Goal: Information Seeking & Learning: Learn about a topic

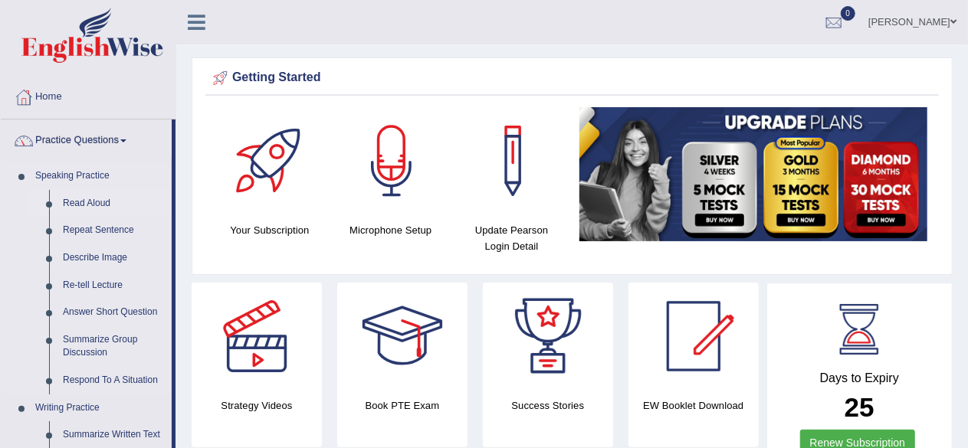
click at [87, 200] on link "Read Aloud" at bounding box center [114, 204] width 116 height 28
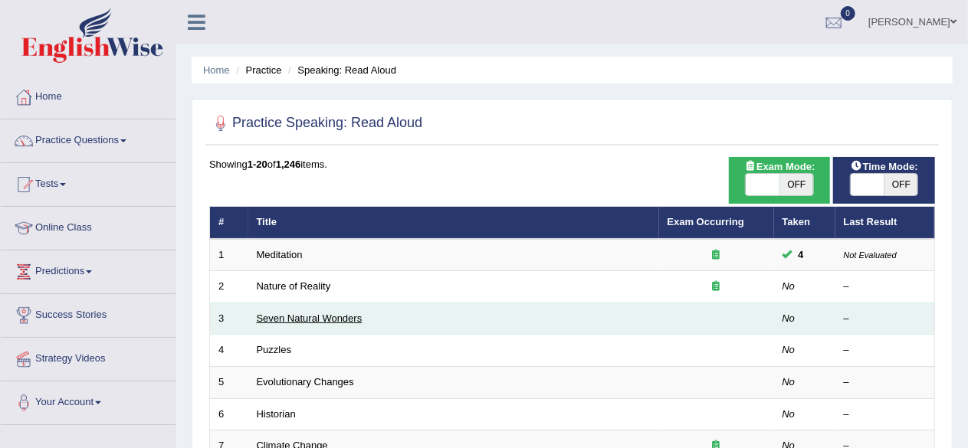
click at [331, 313] on link "Seven Natural Wonders" at bounding box center [310, 318] width 106 height 11
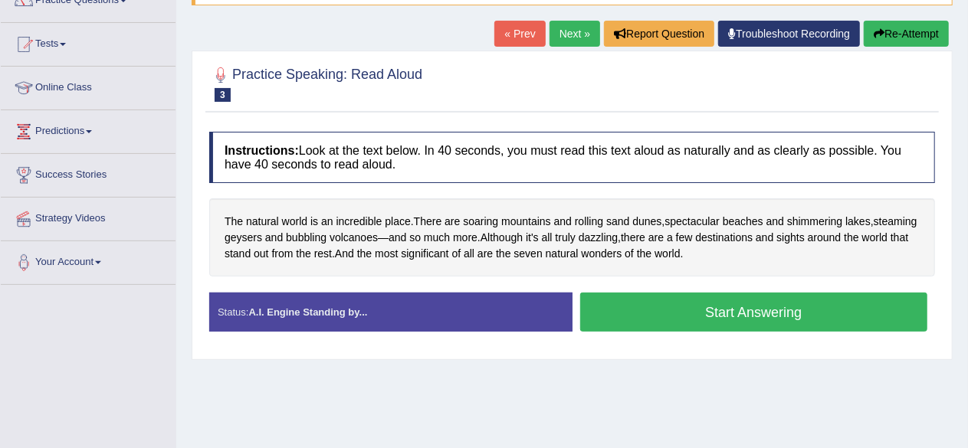
scroll to position [148, 0]
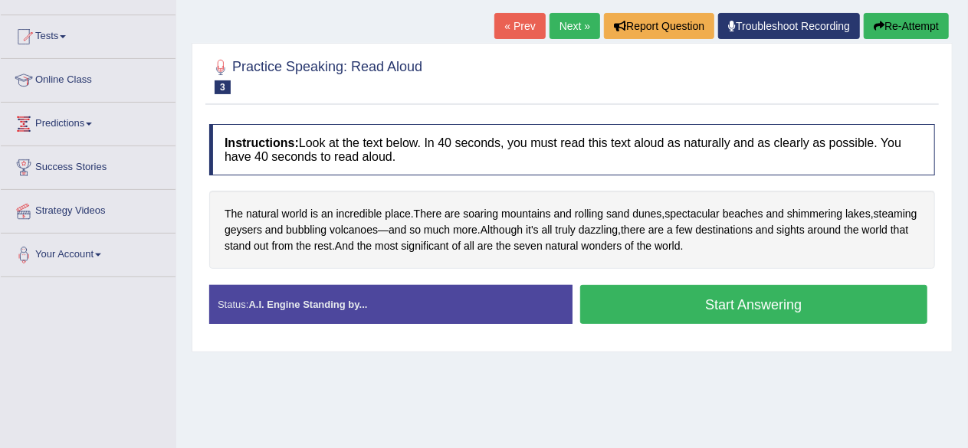
click at [827, 300] on button "Start Answering" at bounding box center [754, 304] width 348 height 39
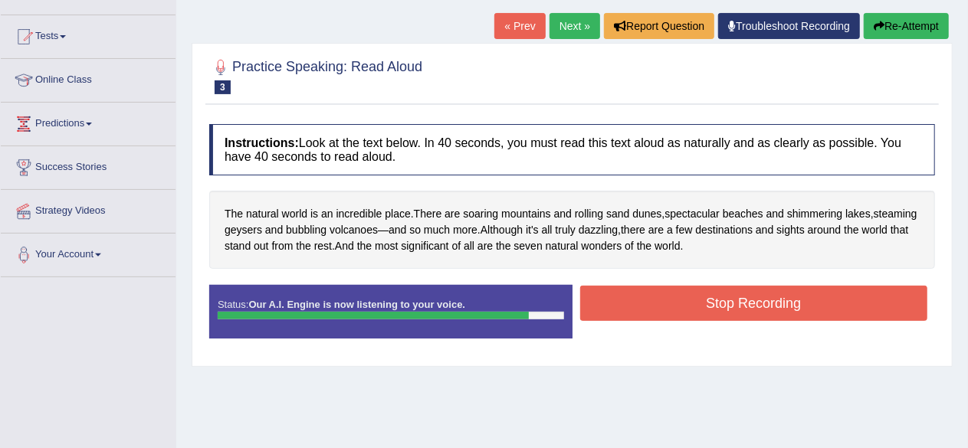
click at [827, 300] on button "Stop Recording" at bounding box center [754, 303] width 348 height 35
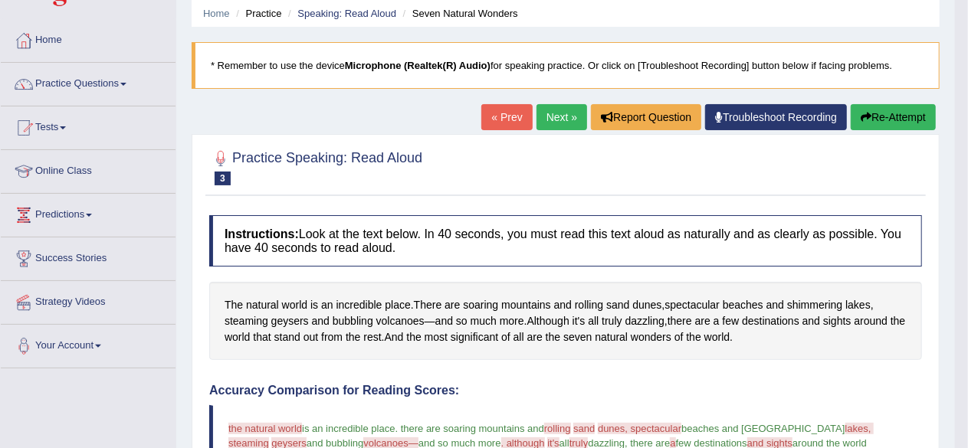
scroll to position [49, 0]
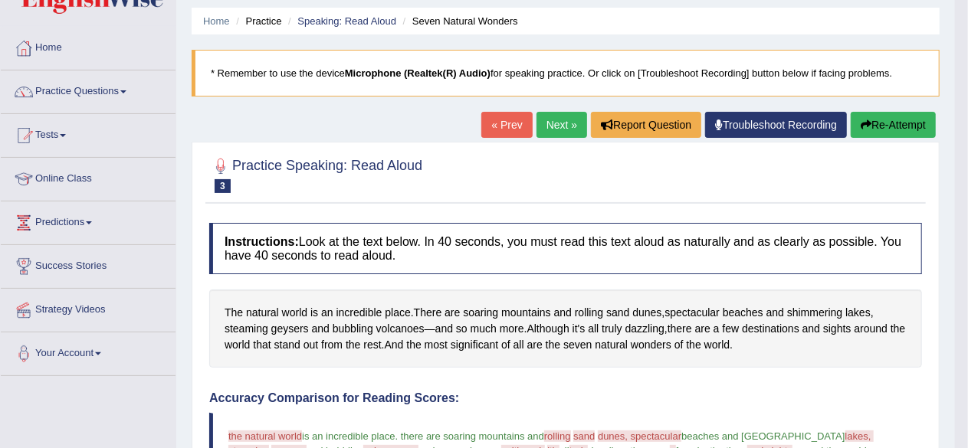
drag, startPoint x: 753, startPoint y: 341, endPoint x: 526, endPoint y: 333, distance: 227.8
click at [526, 333] on div "The natural world is an incredible place . There are soaring mountains and roll…" at bounding box center [565, 329] width 713 height 78
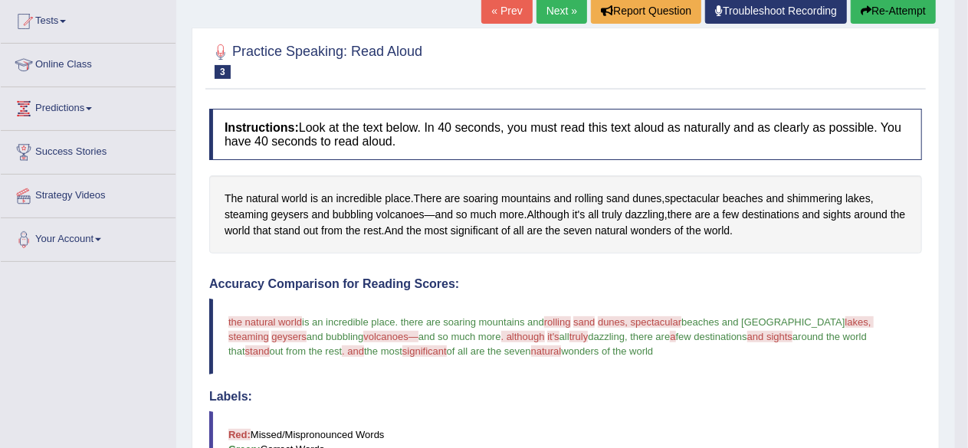
scroll to position [202, 0]
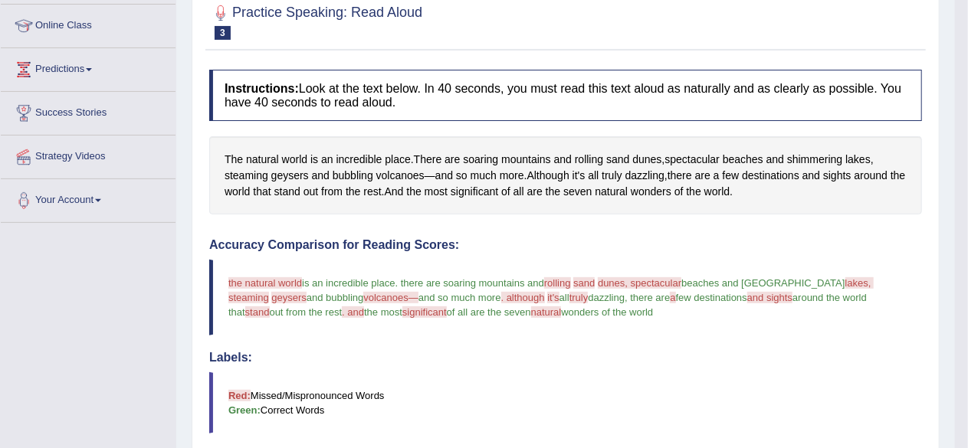
click at [230, 274] on blockquote "the natural world is an incredible place . there are soaring mountains and roll…" at bounding box center [565, 298] width 713 height 76
drag, startPoint x: 230, startPoint y: 274, endPoint x: 383, endPoint y: 303, distance: 155.9
click at [383, 303] on blockquote "the natural world is an incredible place . there are soaring mountains and roll…" at bounding box center [565, 298] width 713 height 76
drag, startPoint x: 632, startPoint y: 307, endPoint x: 358, endPoint y: 246, distance: 281.2
click at [358, 246] on div "Accuracy Comparison for Reading Scores: the natural world is an incredible plac…" at bounding box center [565, 361] width 713 height 247
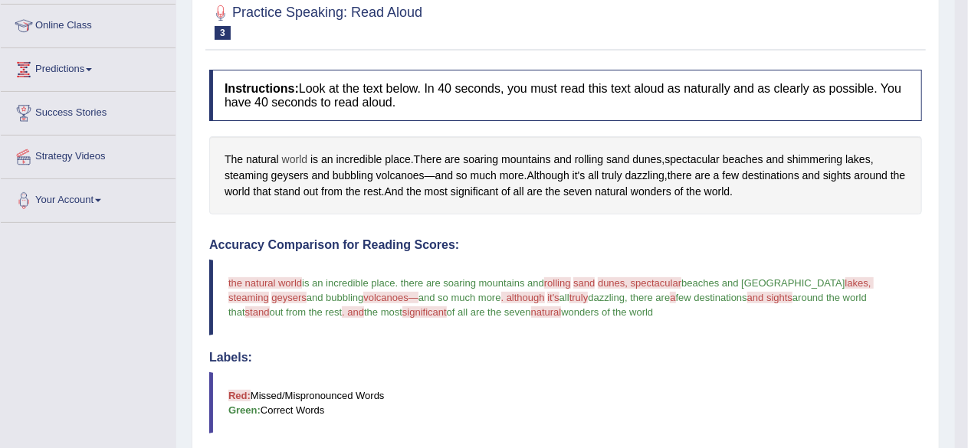
click at [284, 155] on span "world" at bounding box center [294, 160] width 25 height 16
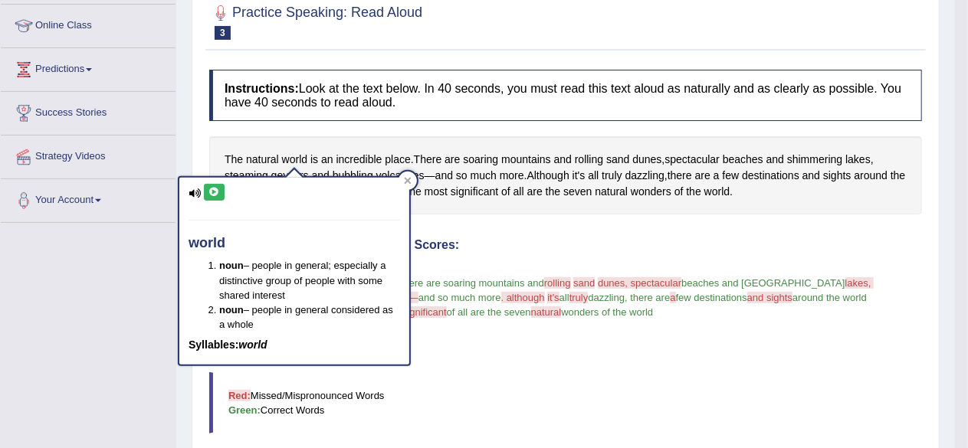
click at [194, 189] on icon at bounding box center [195, 194] width 12 height 10
click at [213, 189] on icon at bounding box center [213, 192] width 11 height 9
click at [405, 177] on icon at bounding box center [408, 181] width 8 height 8
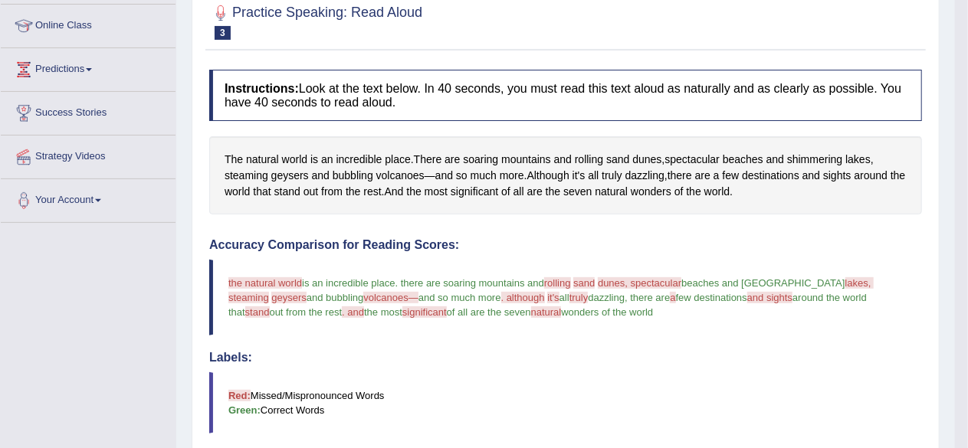
click at [402, 310] on span "significant" at bounding box center [424, 312] width 44 height 11
click at [396, 326] on blockquote "the natural world is an incredible place . there are soaring mountains and roll…" at bounding box center [565, 298] width 713 height 76
click at [402, 310] on span "significant" at bounding box center [424, 312] width 44 height 11
click at [402, 309] on span "significant" at bounding box center [424, 312] width 44 height 11
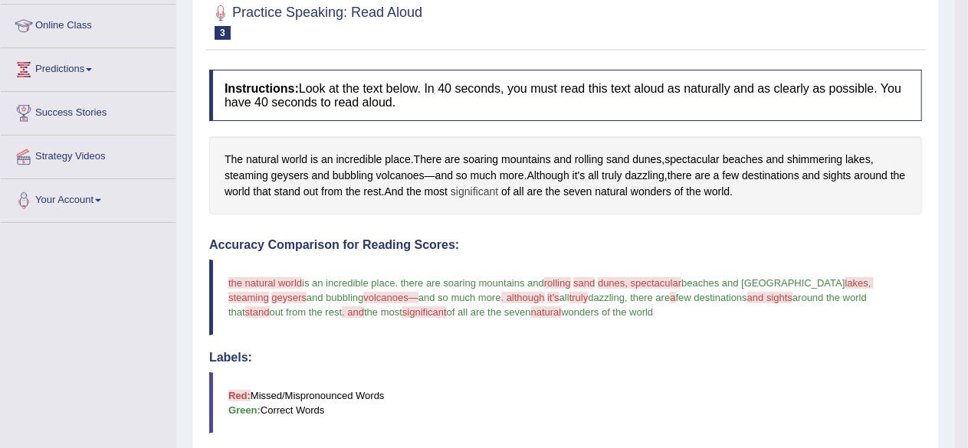
click at [487, 188] on span "significant" at bounding box center [475, 192] width 48 height 16
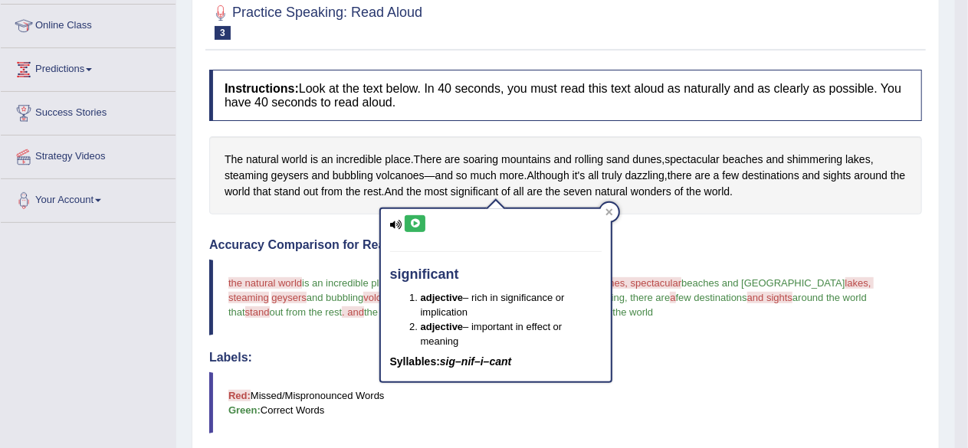
click at [417, 222] on icon at bounding box center [414, 223] width 11 height 9
click at [607, 216] on div at bounding box center [609, 212] width 18 height 18
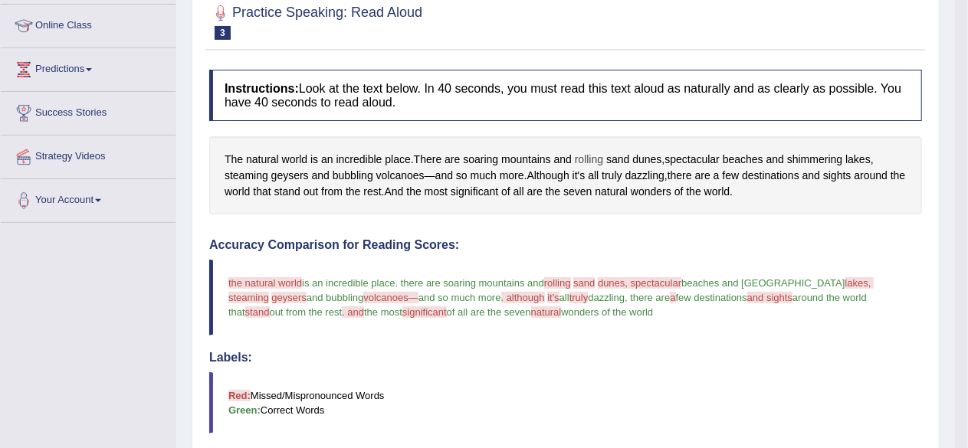
click at [589, 159] on span "rolling" at bounding box center [589, 160] width 28 height 16
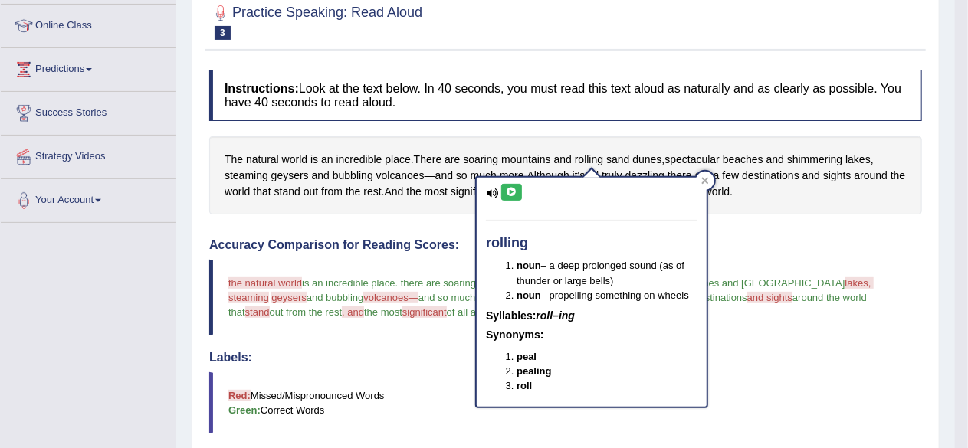
click at [512, 193] on icon at bounding box center [511, 192] width 11 height 9
click at [703, 177] on icon at bounding box center [705, 181] width 8 height 8
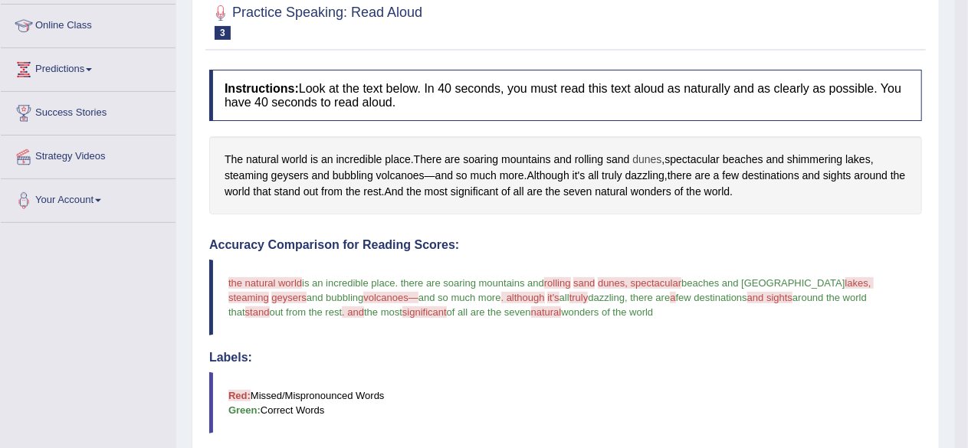
click at [650, 157] on span "dunes" at bounding box center [646, 160] width 29 height 16
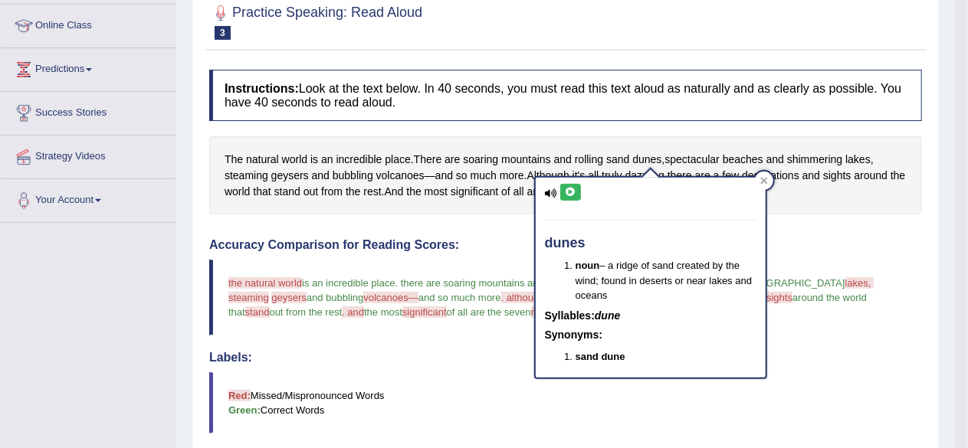
click at [569, 188] on icon at bounding box center [570, 192] width 11 height 9
click at [574, 189] on icon at bounding box center [570, 192] width 11 height 9
click at [668, 153] on div "The natural world is an incredible place . There are soaring mountains and roll…" at bounding box center [565, 175] width 713 height 78
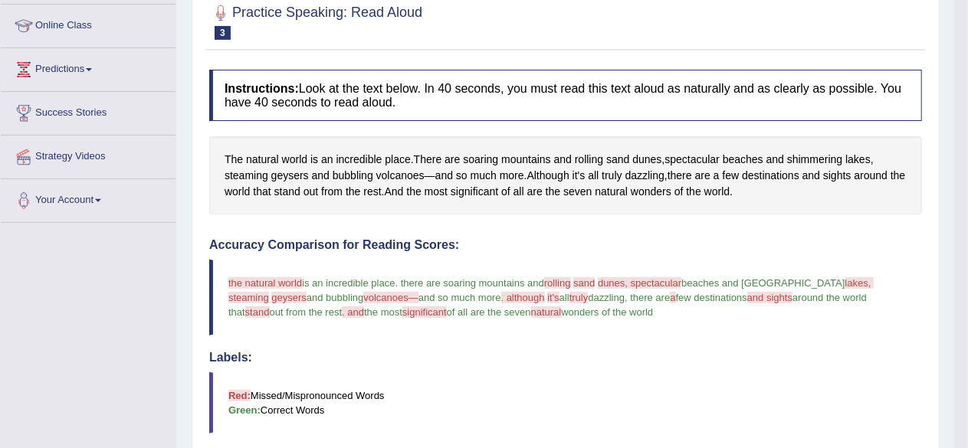
click at [464, 54] on div "Practice Speaking: Read Aloud 3 Seven Natural Wonders Instructions: Look at the…" at bounding box center [566, 392] width 748 height 806
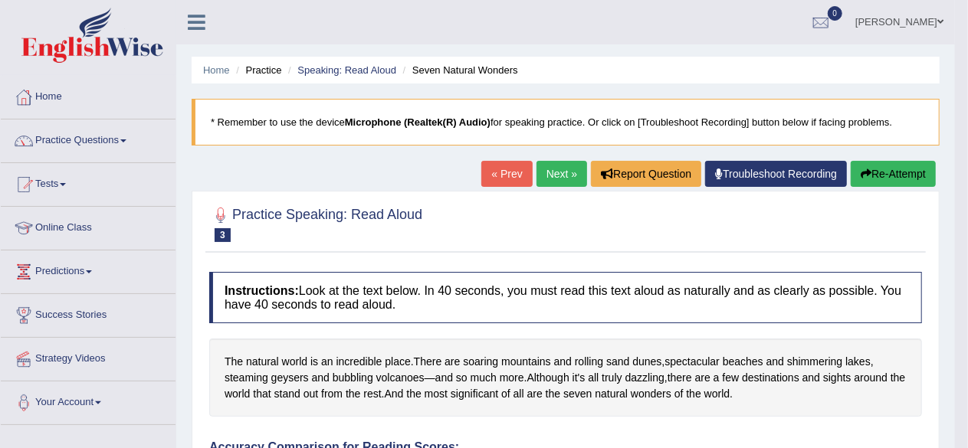
click at [887, 170] on button "Re-Attempt" at bounding box center [893, 174] width 85 height 26
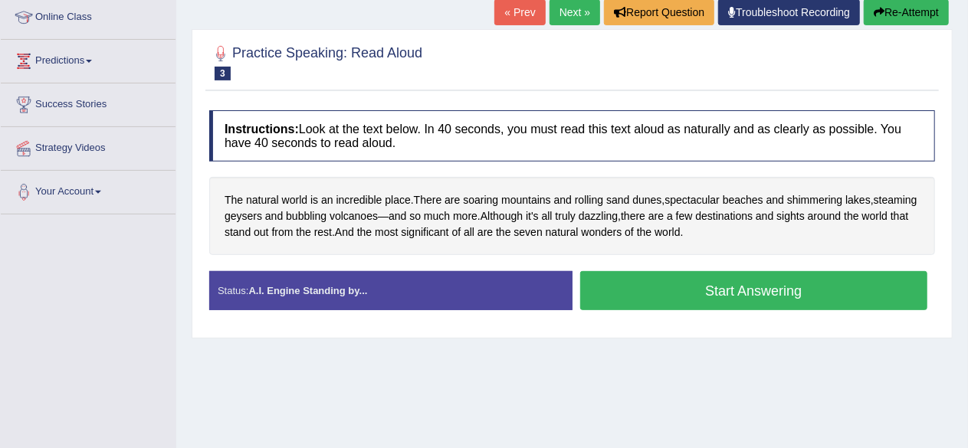
scroll to position [215, 0]
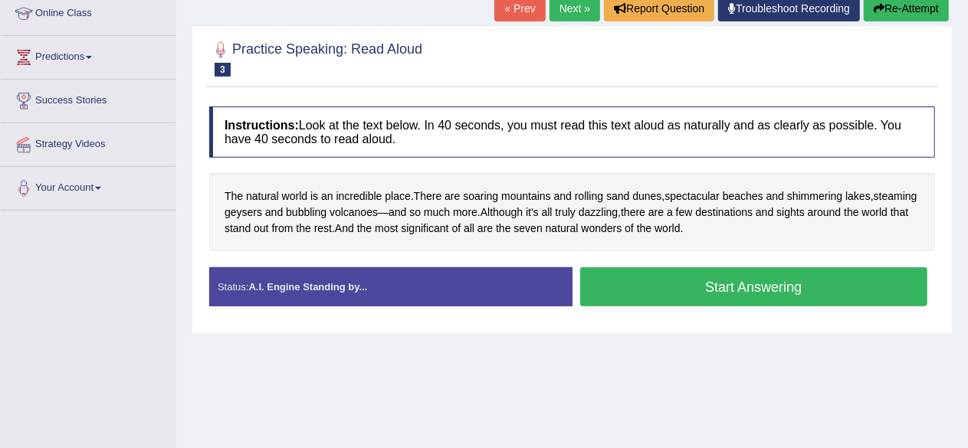
click at [758, 286] on button "Start Answering" at bounding box center [754, 287] width 348 height 39
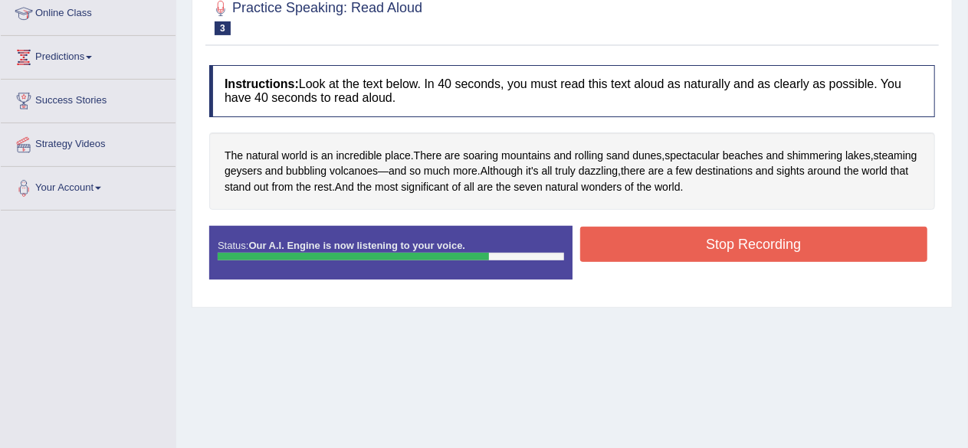
click at [743, 240] on button "Stop Recording" at bounding box center [754, 244] width 348 height 35
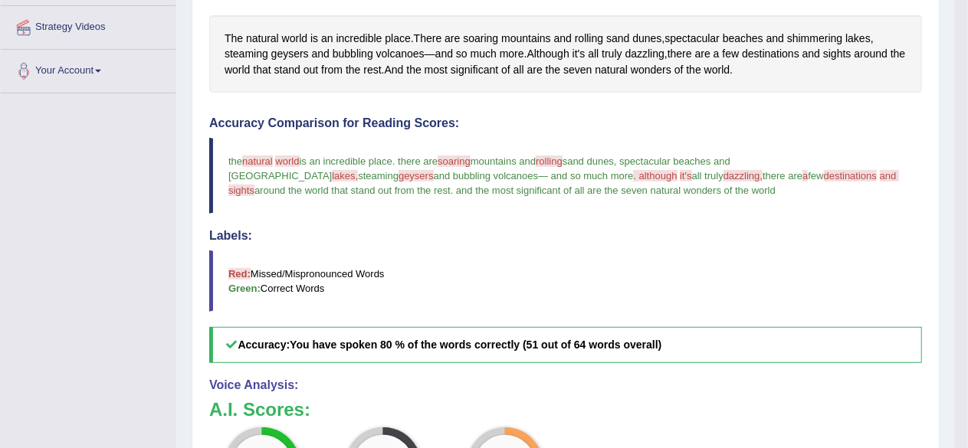
scroll to position [330, 0]
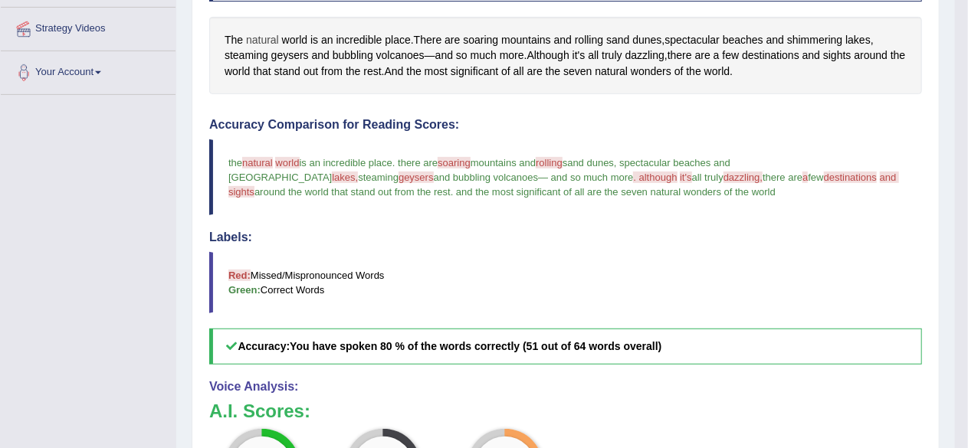
click at [264, 34] on span "natural" at bounding box center [262, 40] width 33 height 16
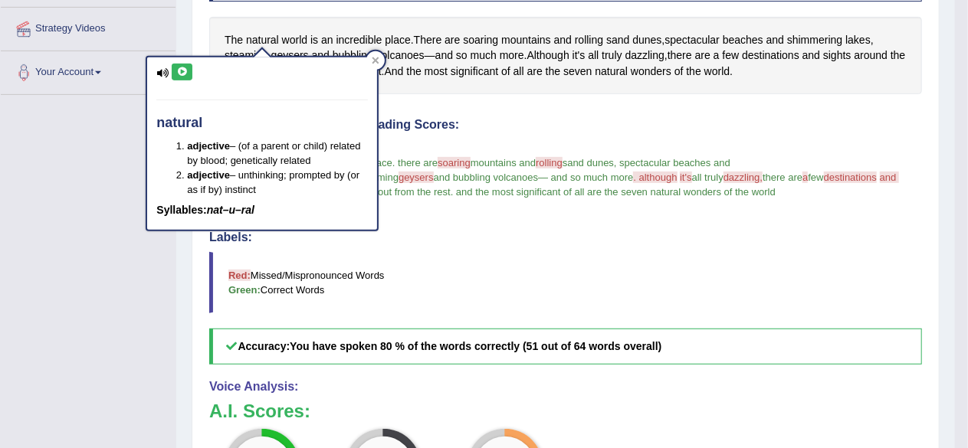
click at [185, 68] on icon at bounding box center [181, 71] width 11 height 9
click at [377, 57] on icon at bounding box center [376, 61] width 8 height 8
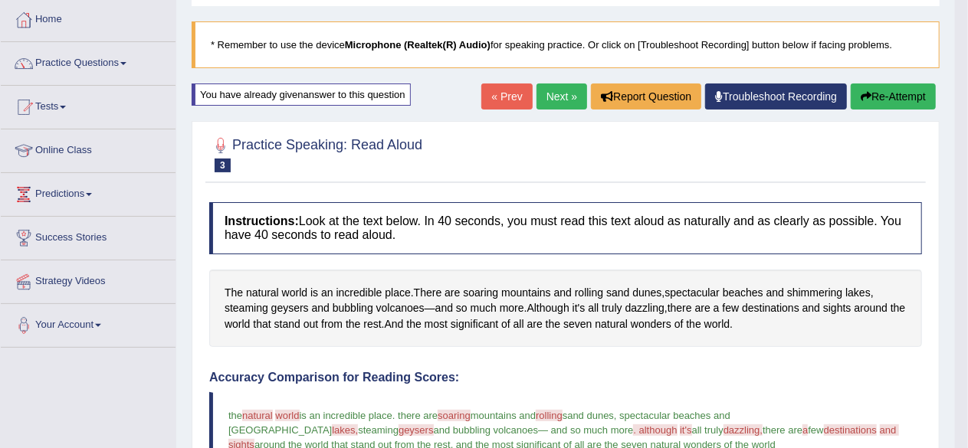
scroll to position [76, 0]
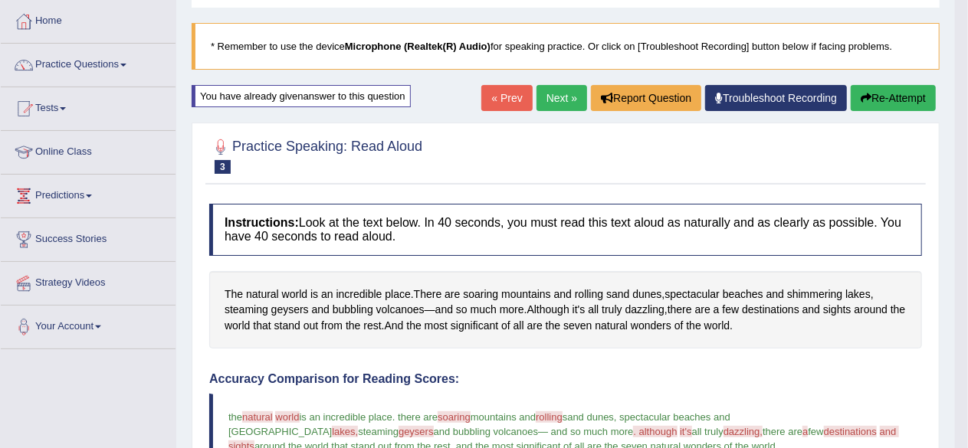
click at [884, 97] on button "Re-Attempt" at bounding box center [893, 98] width 85 height 26
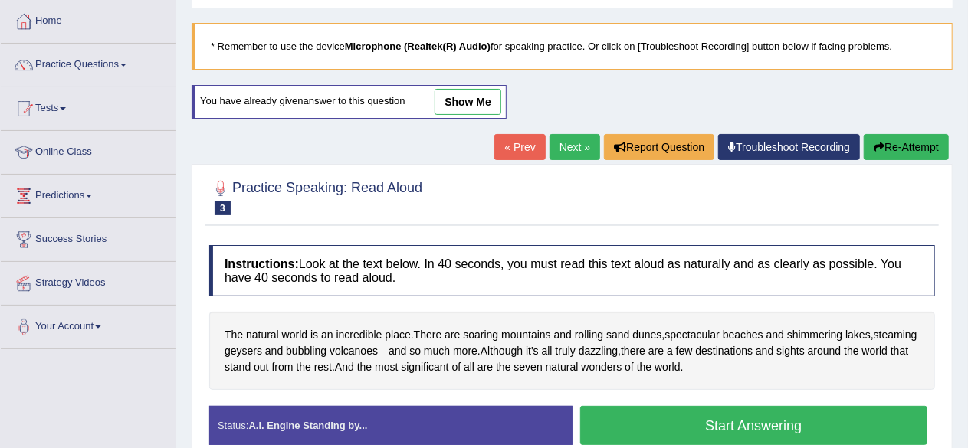
scroll to position [76, 0]
click at [714, 418] on button "Start Answering" at bounding box center [754, 425] width 348 height 39
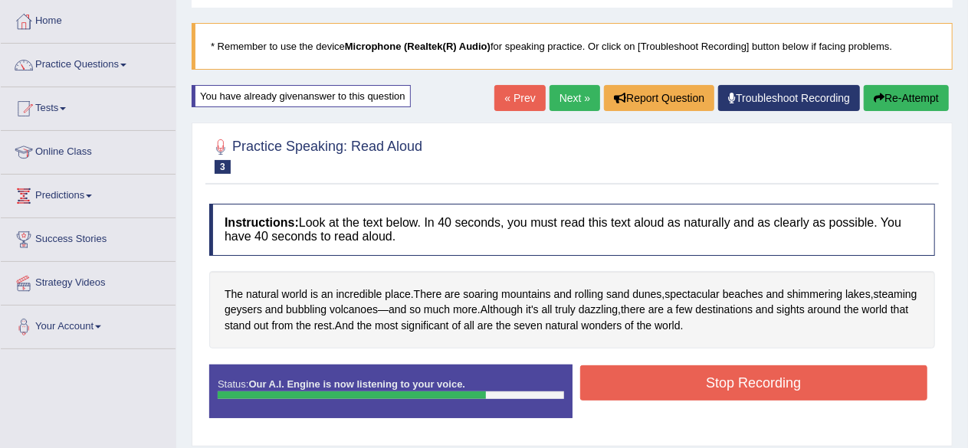
click at [711, 377] on button "Stop Recording" at bounding box center [754, 383] width 348 height 35
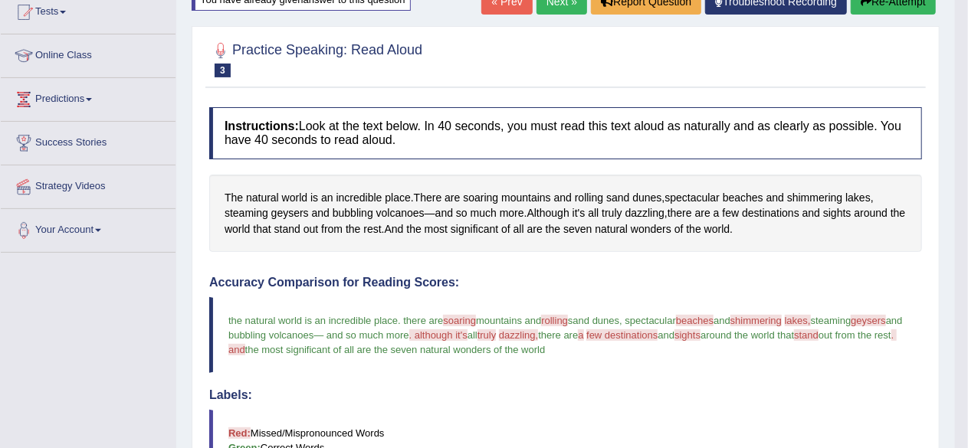
scroll to position [117, 0]
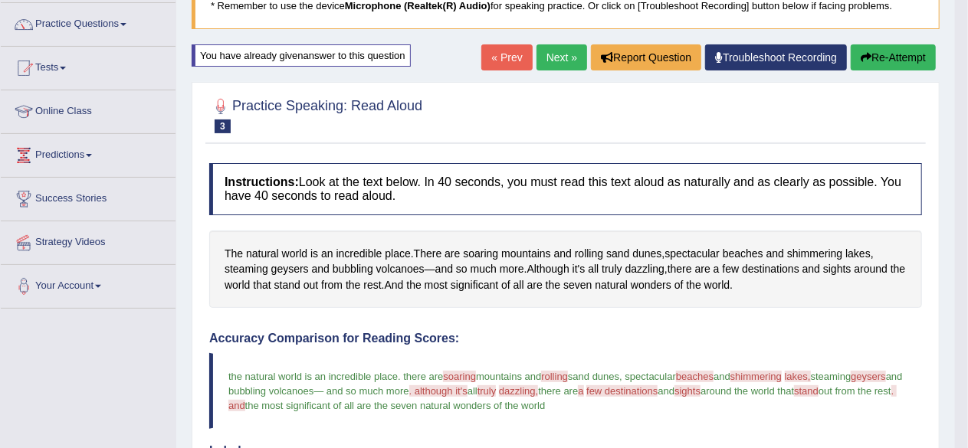
click at [550, 59] on link "Next »" at bounding box center [562, 57] width 51 height 26
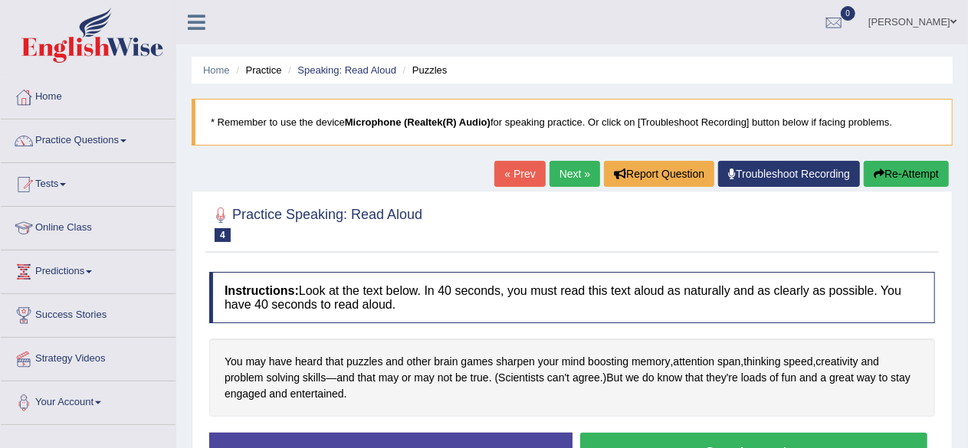
click at [834, 441] on button "Start Answering" at bounding box center [754, 452] width 348 height 39
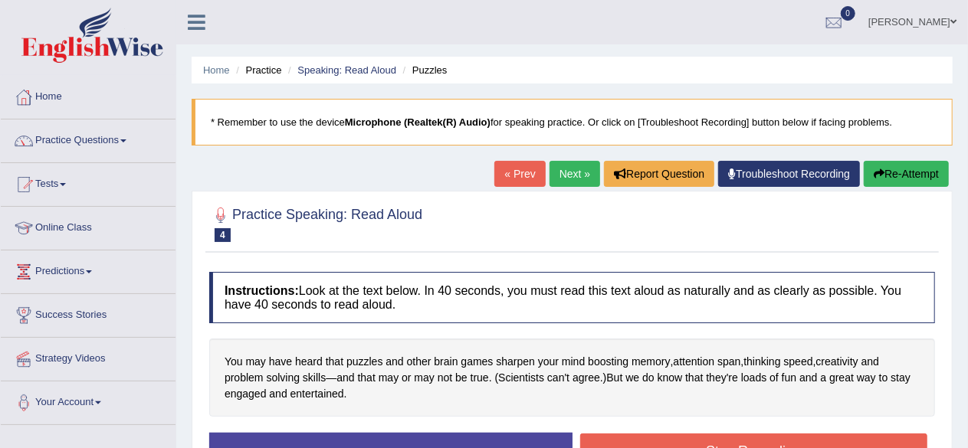
click at [784, 445] on button "Stop Recording" at bounding box center [754, 451] width 348 height 35
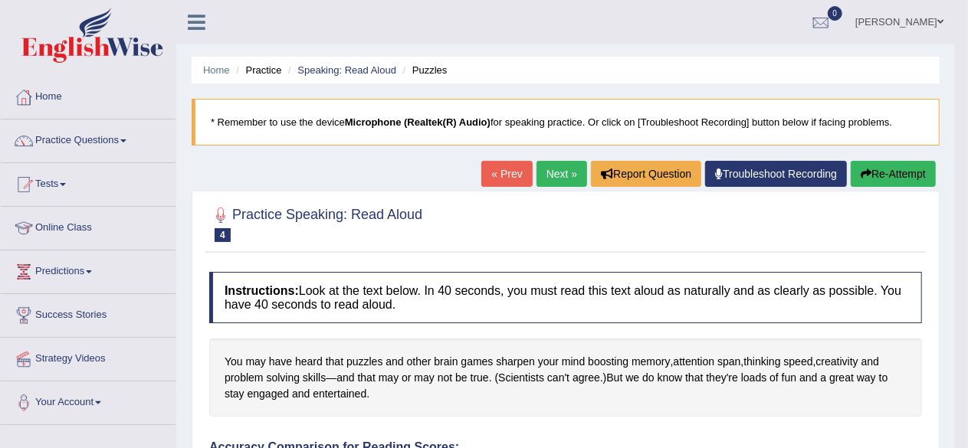
click at [872, 171] on button "Re-Attempt" at bounding box center [893, 174] width 85 height 26
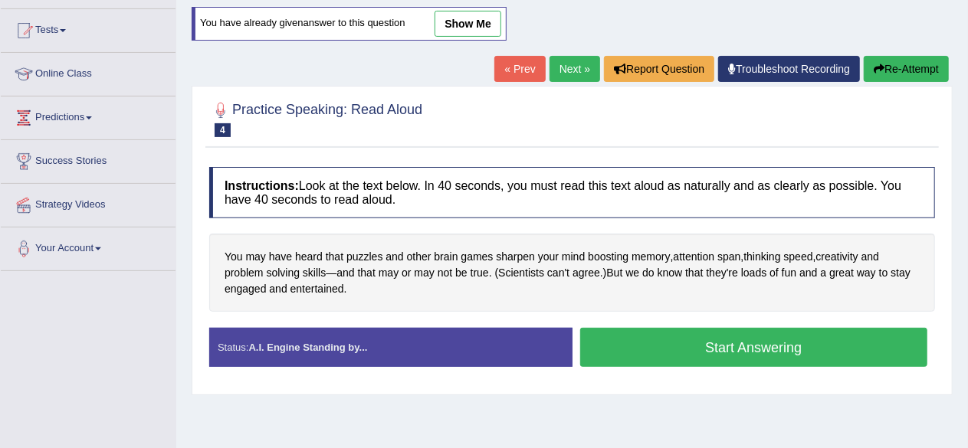
scroll to position [167, 0]
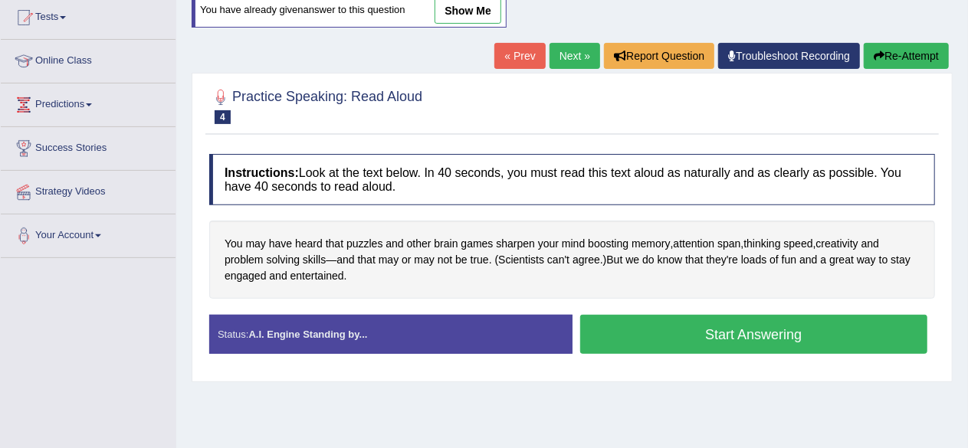
click at [710, 330] on button "Start Answering" at bounding box center [754, 334] width 348 height 39
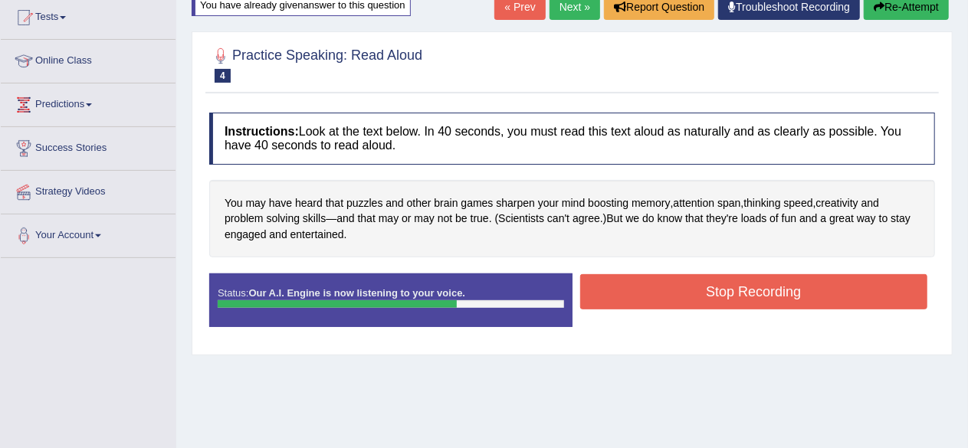
click at [719, 274] on button "Stop Recording" at bounding box center [754, 291] width 348 height 35
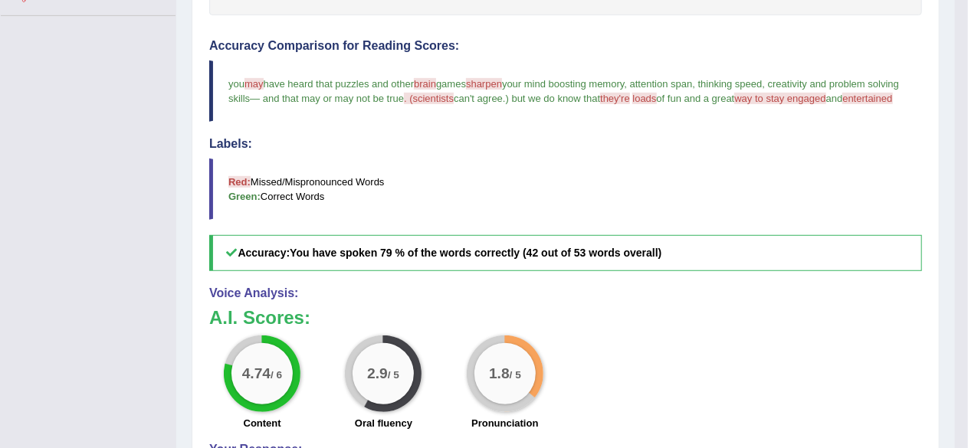
scroll to position [17, 0]
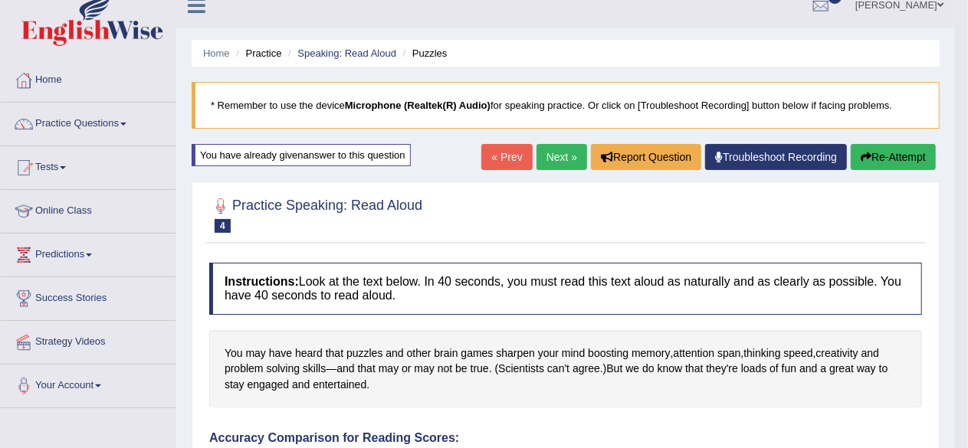
click at [882, 157] on button "Re-Attempt" at bounding box center [893, 157] width 85 height 26
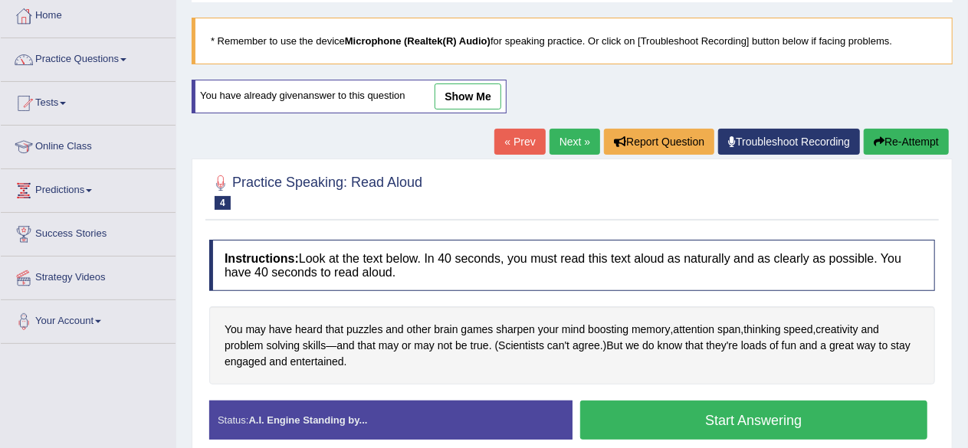
scroll to position [107, 0]
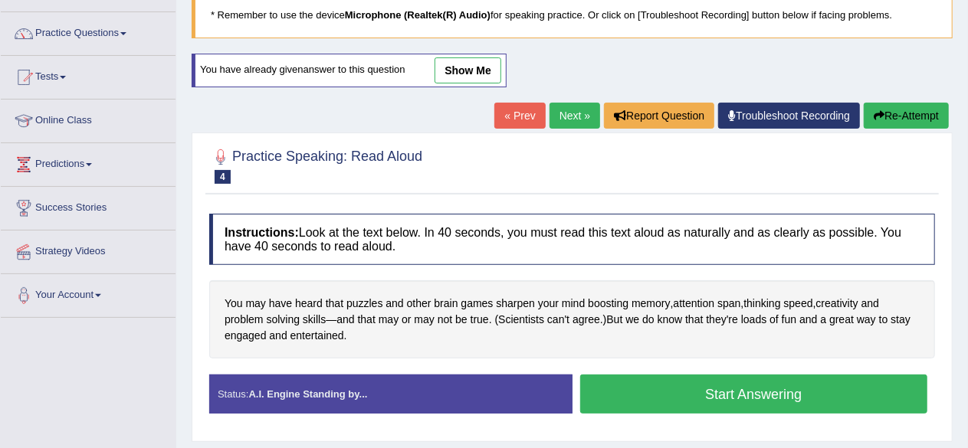
click at [709, 397] on button "Start Answering" at bounding box center [754, 394] width 348 height 39
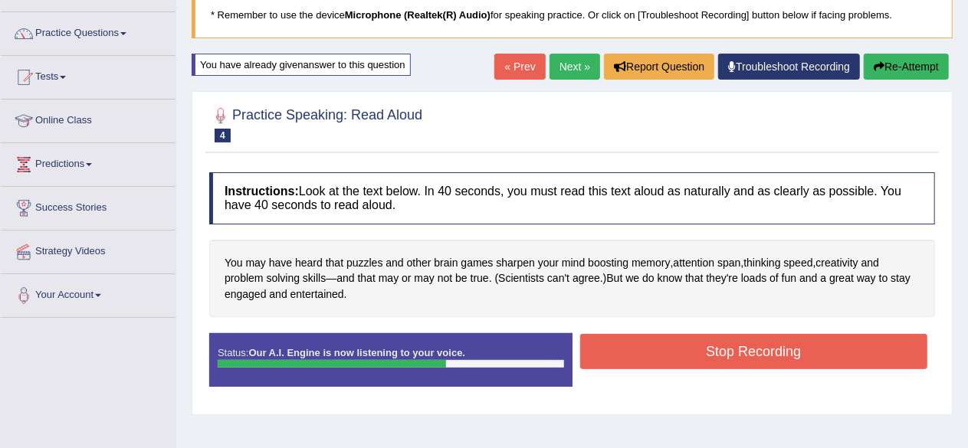
click at [750, 344] on button "Stop Recording" at bounding box center [754, 351] width 348 height 35
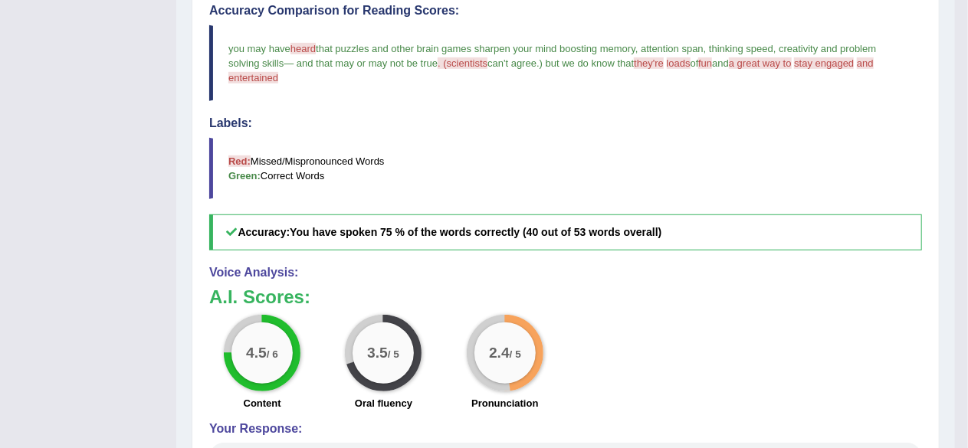
scroll to position [52, 0]
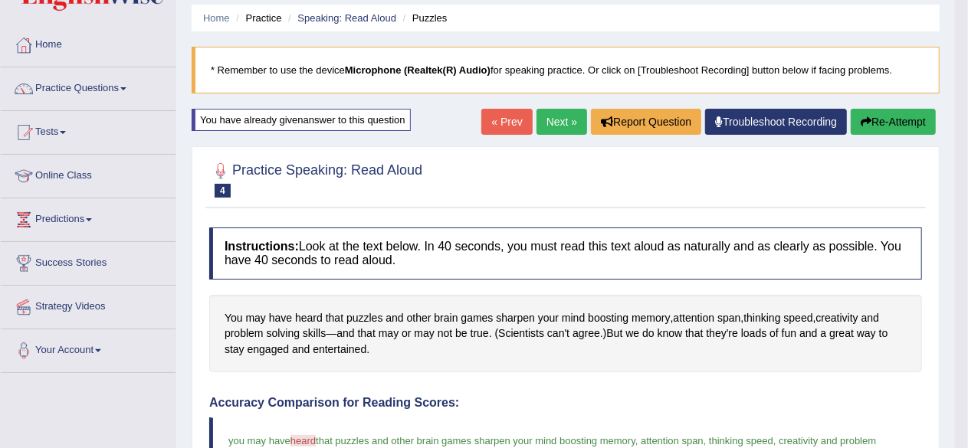
click at [881, 111] on button "Re-Attempt" at bounding box center [893, 122] width 85 height 26
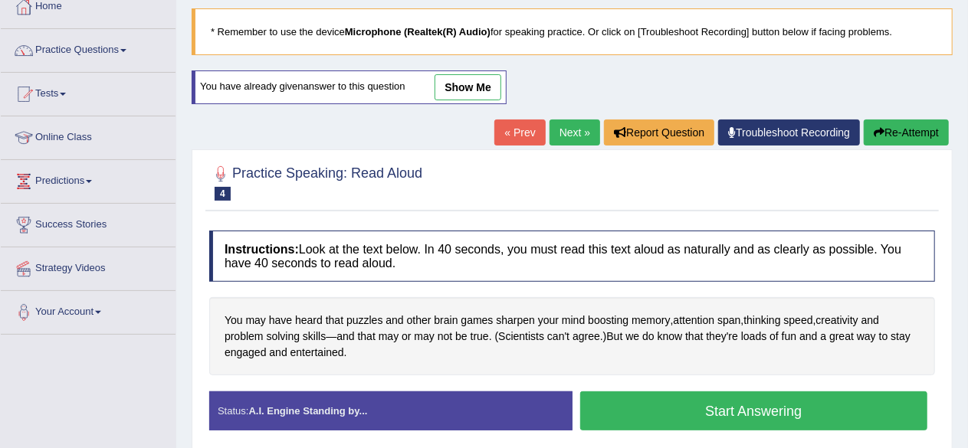
scroll to position [92, 0]
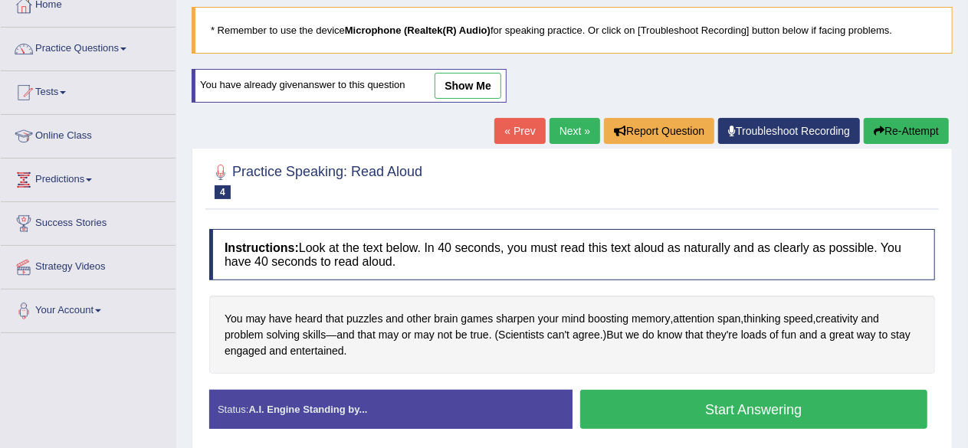
click at [702, 406] on button "Start Answering" at bounding box center [754, 409] width 348 height 39
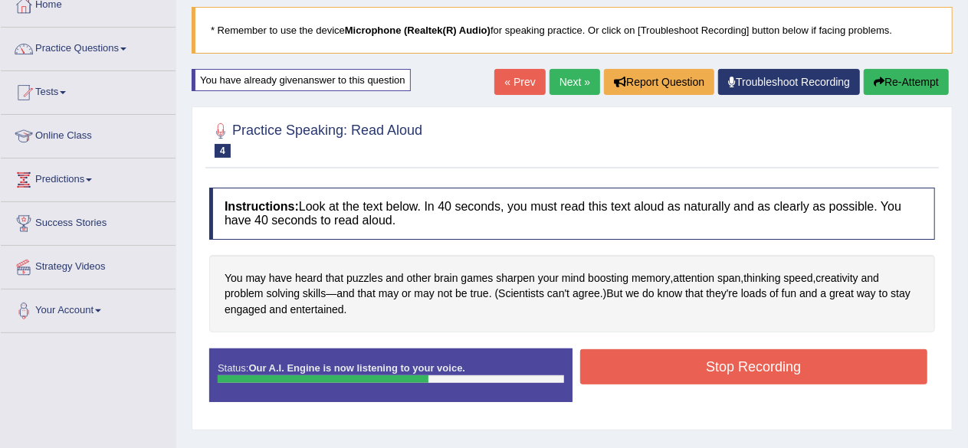
click at [732, 358] on button "Stop Recording" at bounding box center [754, 367] width 348 height 35
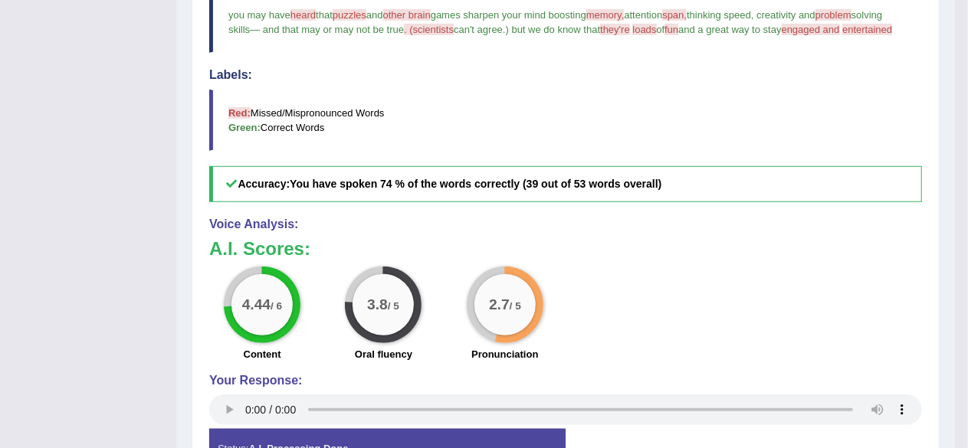
scroll to position [479, 0]
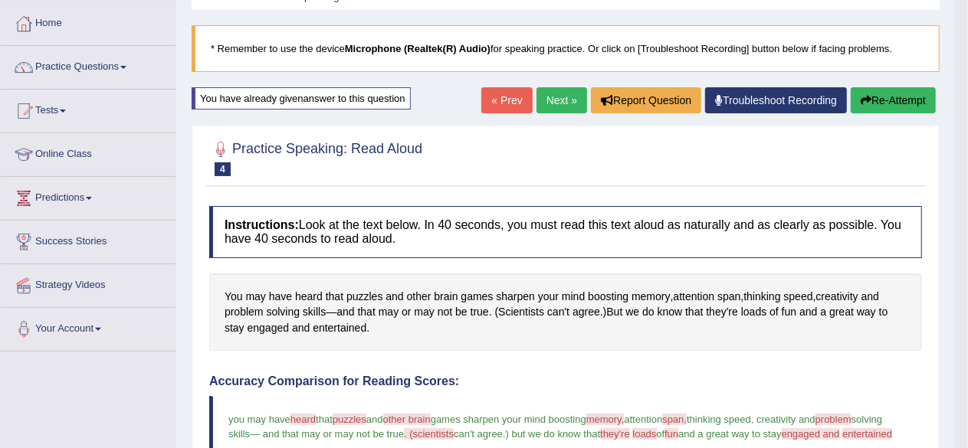
scroll to position [72, 0]
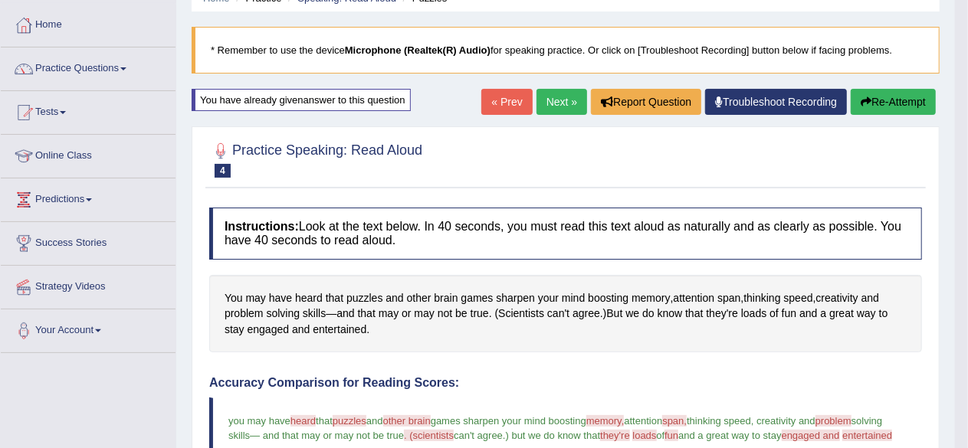
click at [552, 102] on link "Next »" at bounding box center [562, 102] width 51 height 26
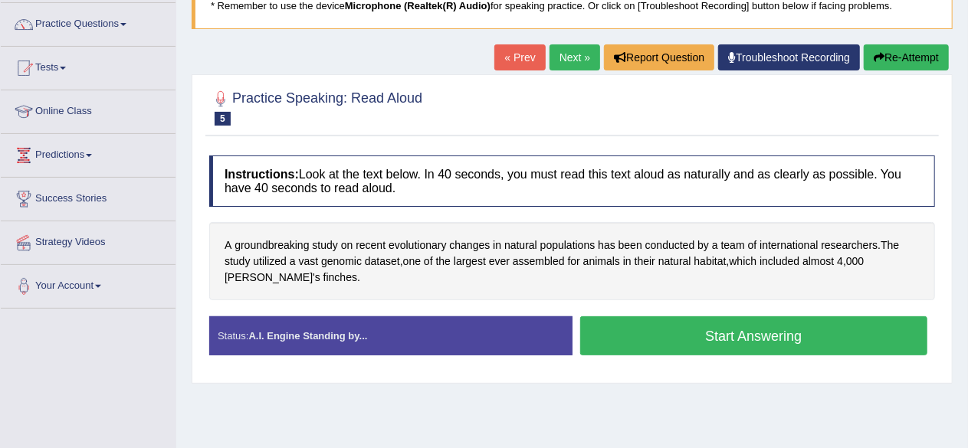
scroll to position [119, 0]
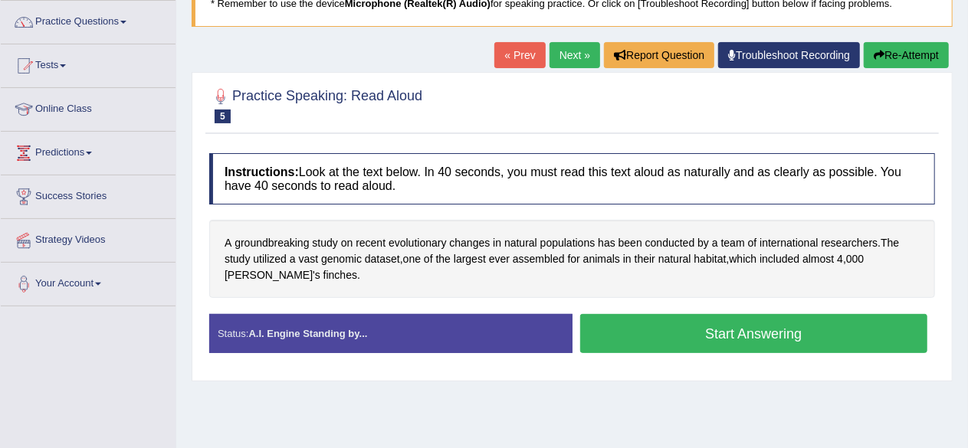
click at [720, 330] on button "Start Answering" at bounding box center [754, 333] width 348 height 39
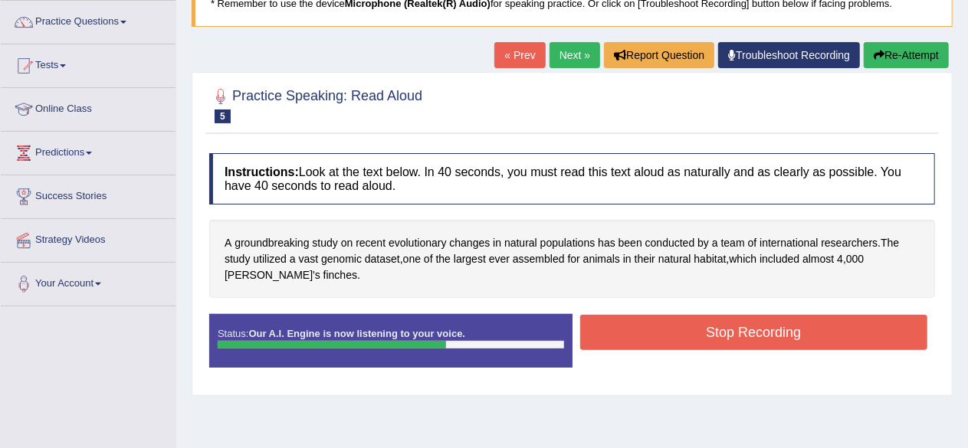
click at [720, 330] on button "Stop Recording" at bounding box center [754, 332] width 348 height 35
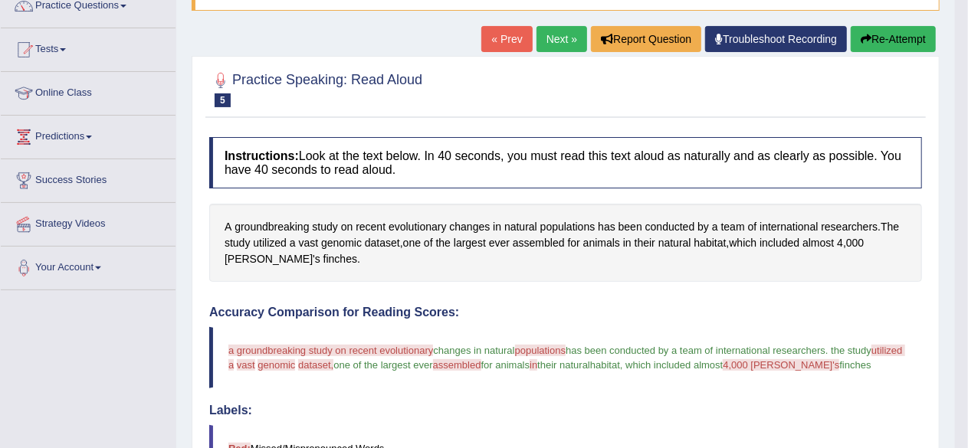
scroll to position [150, 0]
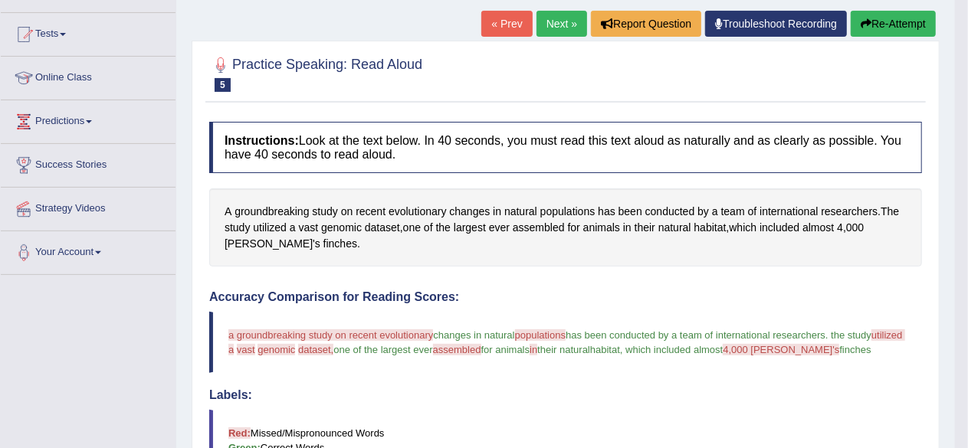
click at [900, 13] on button "Re-Attempt" at bounding box center [893, 24] width 85 height 26
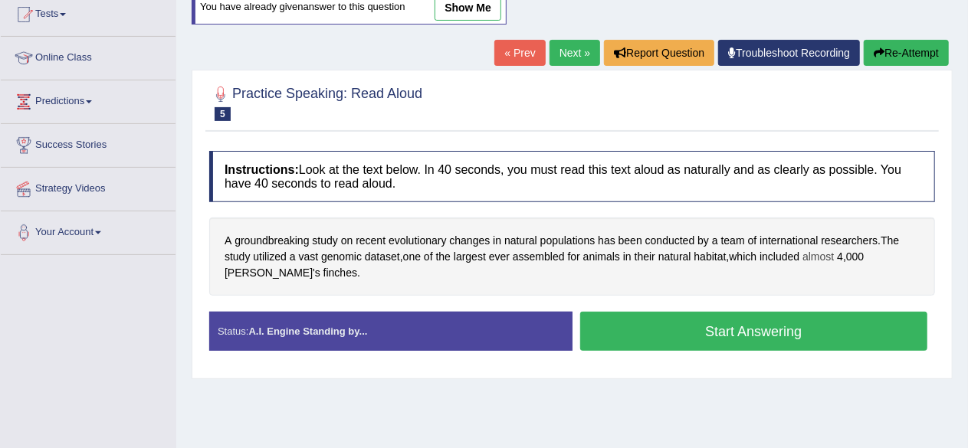
scroll to position [150, 0]
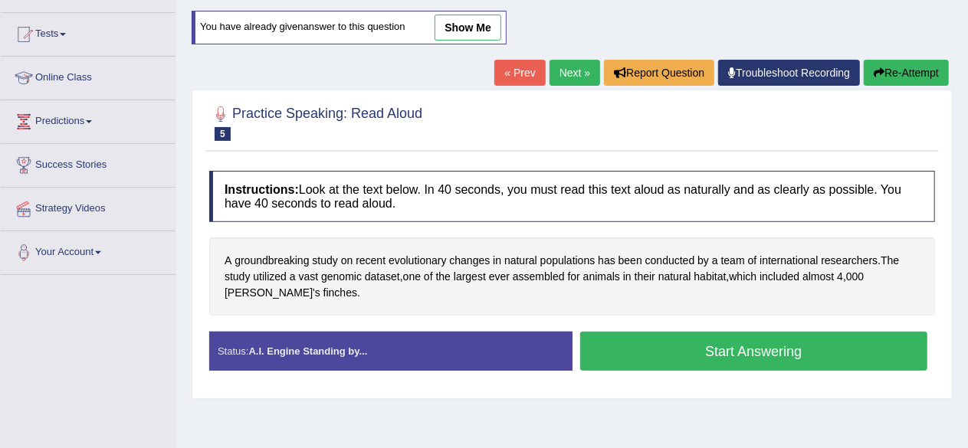
click at [748, 343] on button "Start Answering" at bounding box center [754, 351] width 348 height 39
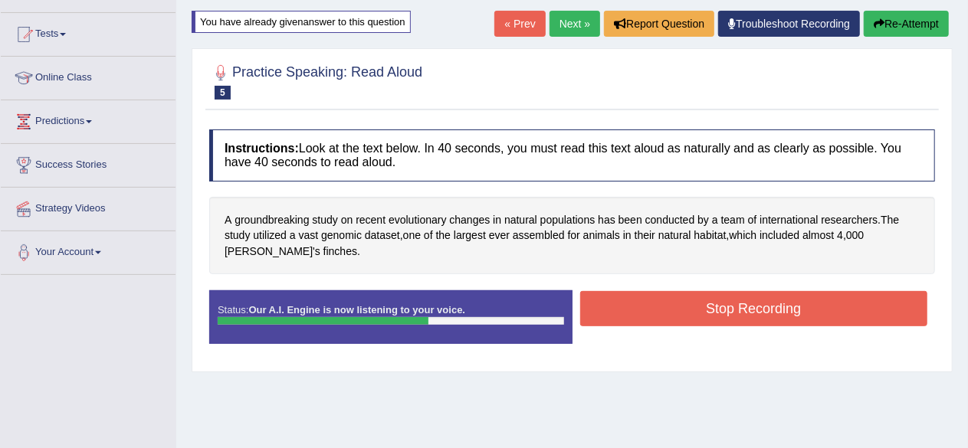
click at [815, 295] on button "Stop Recording" at bounding box center [754, 308] width 348 height 35
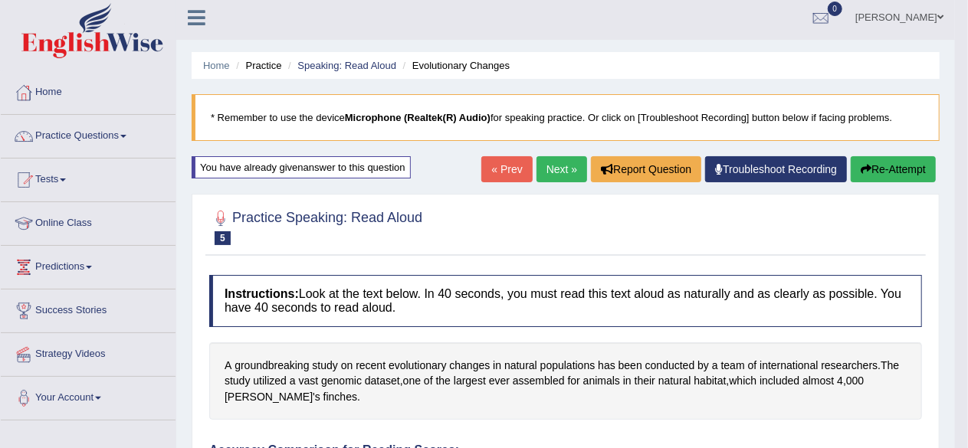
scroll to position [0, 0]
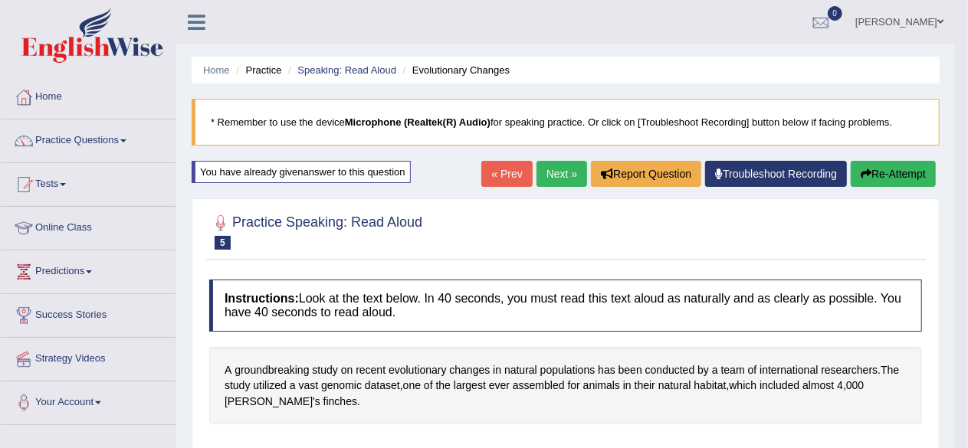
click at [893, 167] on button "Re-Attempt" at bounding box center [893, 174] width 85 height 26
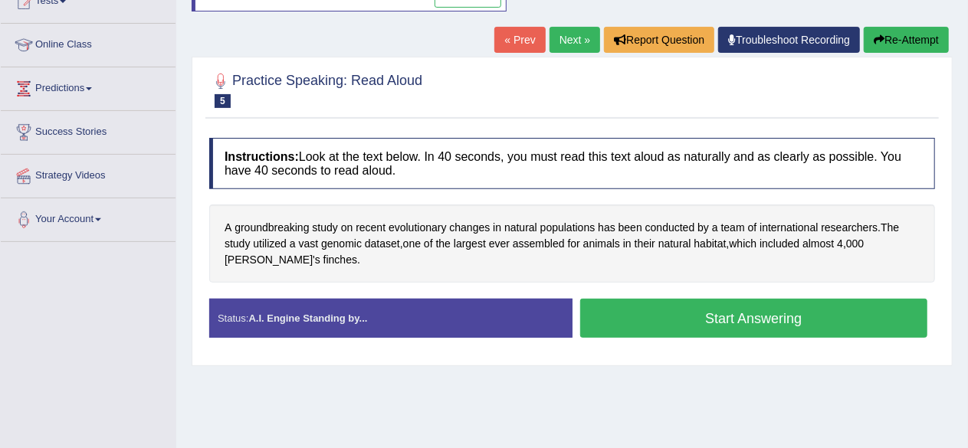
scroll to position [191, 0]
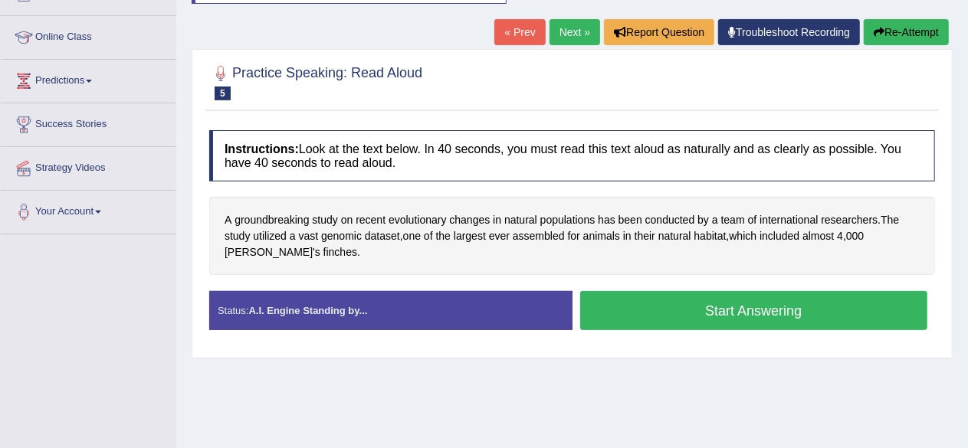
click at [809, 294] on button "Start Answering" at bounding box center [754, 310] width 348 height 39
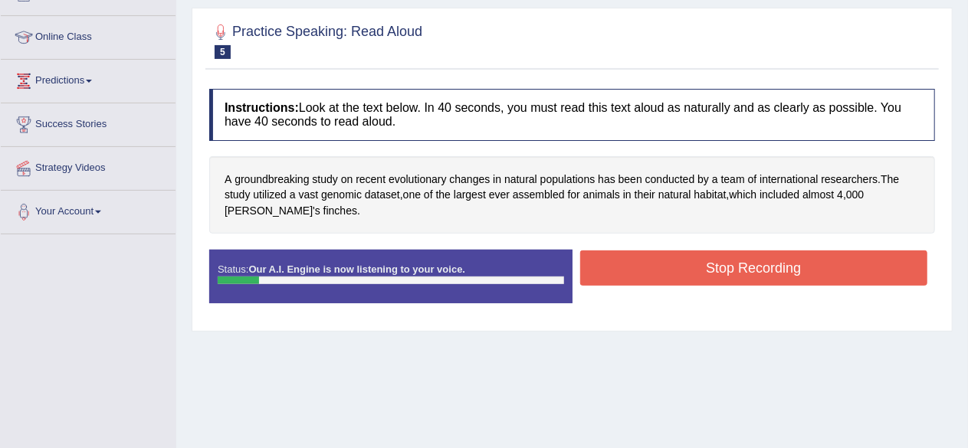
click at [707, 265] on button "Stop Recording" at bounding box center [754, 268] width 348 height 35
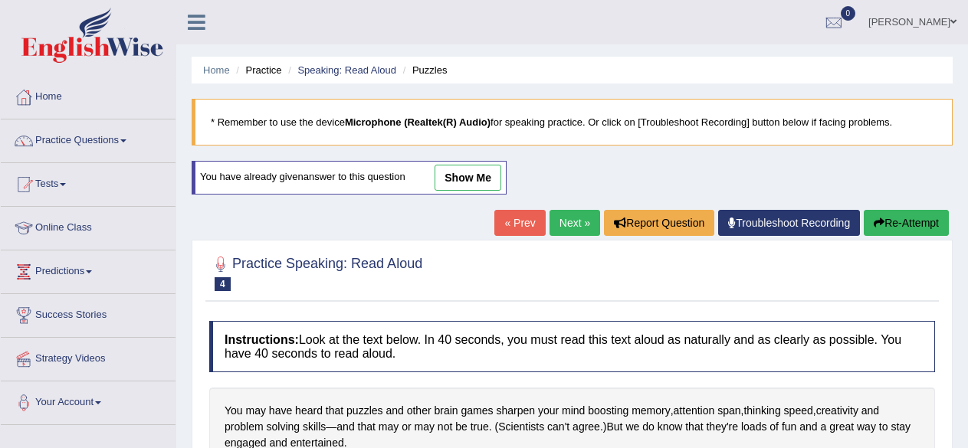
scroll to position [72, 0]
